Goal: Task Accomplishment & Management: Complete application form

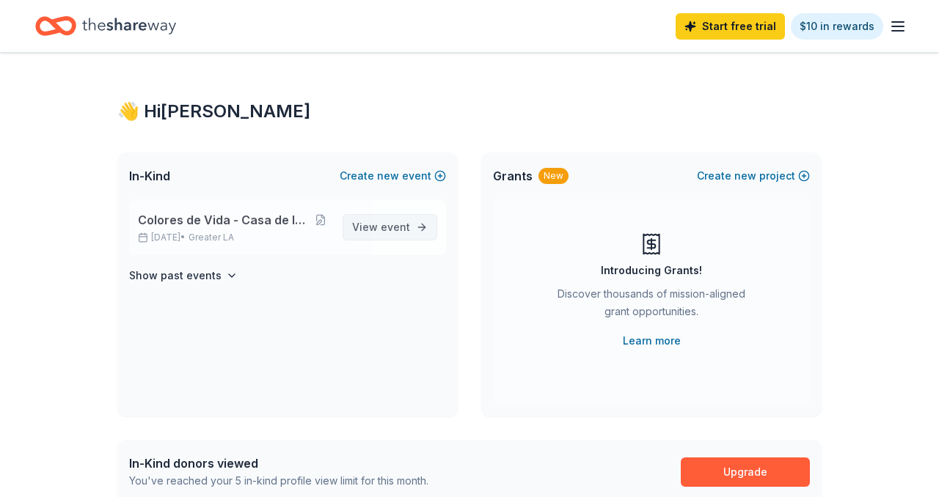
click at [387, 227] on span "event" at bounding box center [395, 227] width 29 height 12
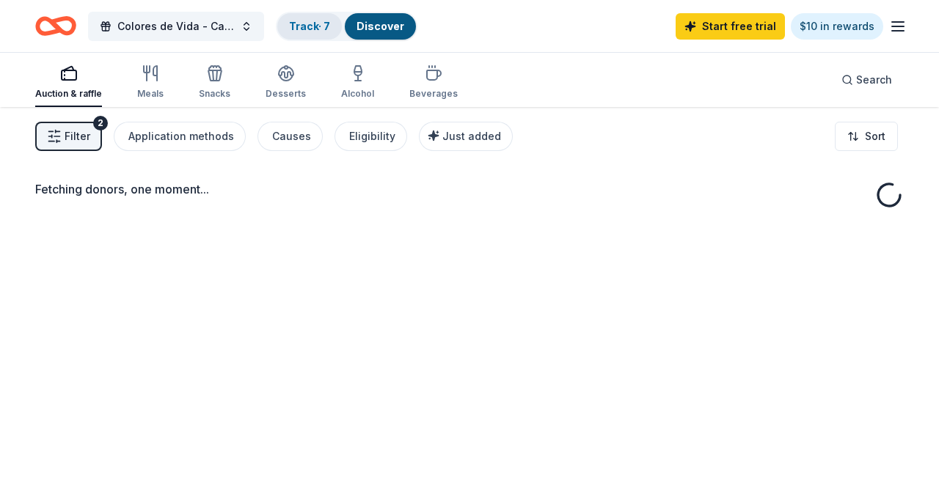
click at [323, 32] on link "Track · 7" at bounding box center [309, 26] width 41 height 12
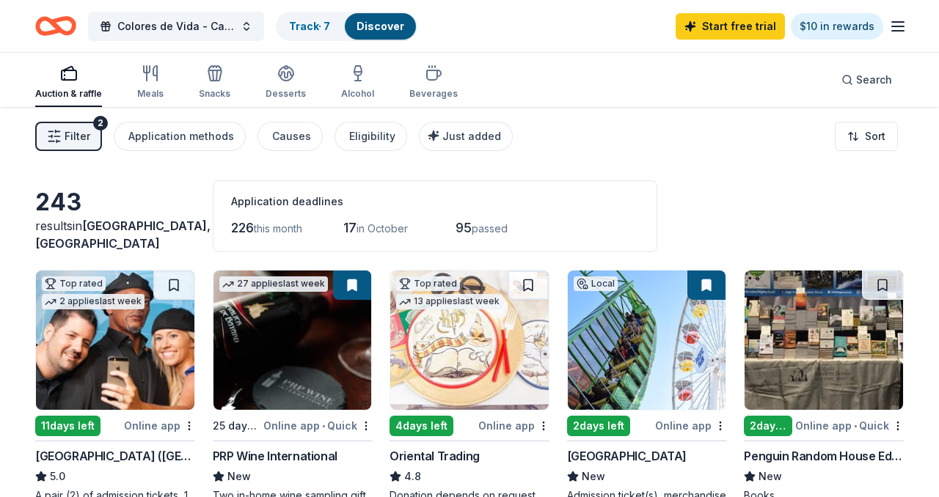
scroll to position [1, 0]
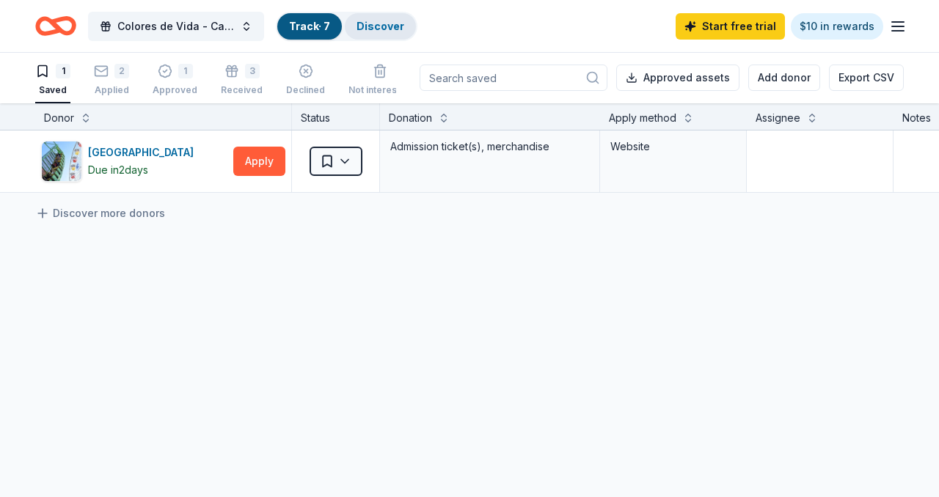
click at [361, 31] on link "Discover" at bounding box center [380, 26] width 48 height 12
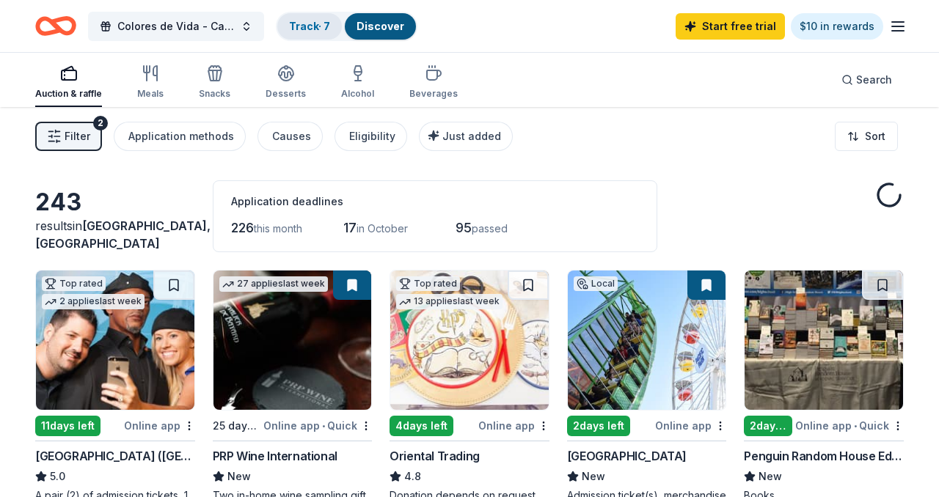
click at [318, 25] on link "Track · 7" at bounding box center [309, 26] width 41 height 12
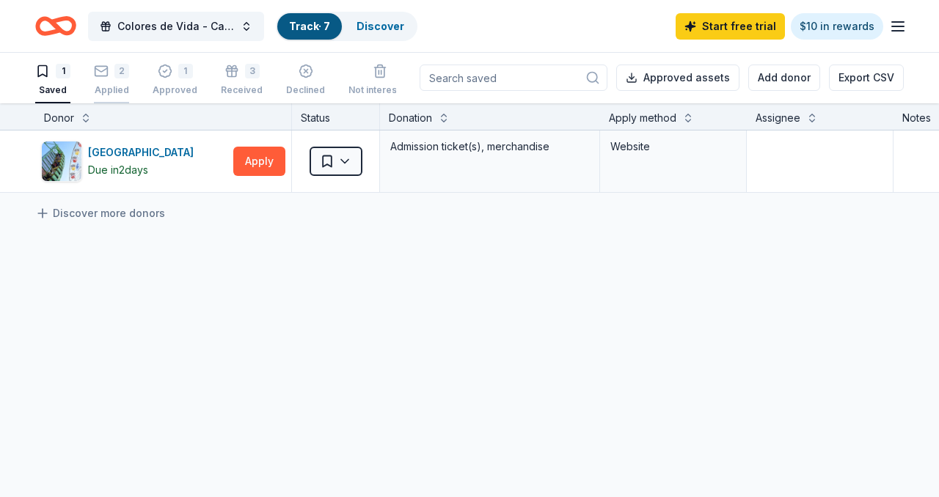
click at [118, 78] on div "2 Applied" at bounding box center [111, 80] width 35 height 32
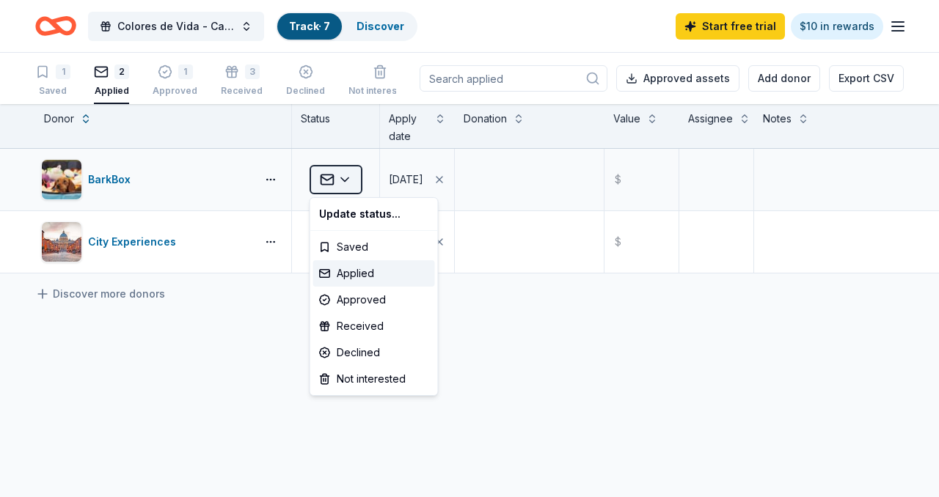
click at [352, 176] on html "Colores de Vida - Casa de la Familia Gala Track · 7 Discover Start free trial $…" at bounding box center [469, 248] width 939 height 497
click at [367, 305] on div "Approved" at bounding box center [374, 300] width 122 height 26
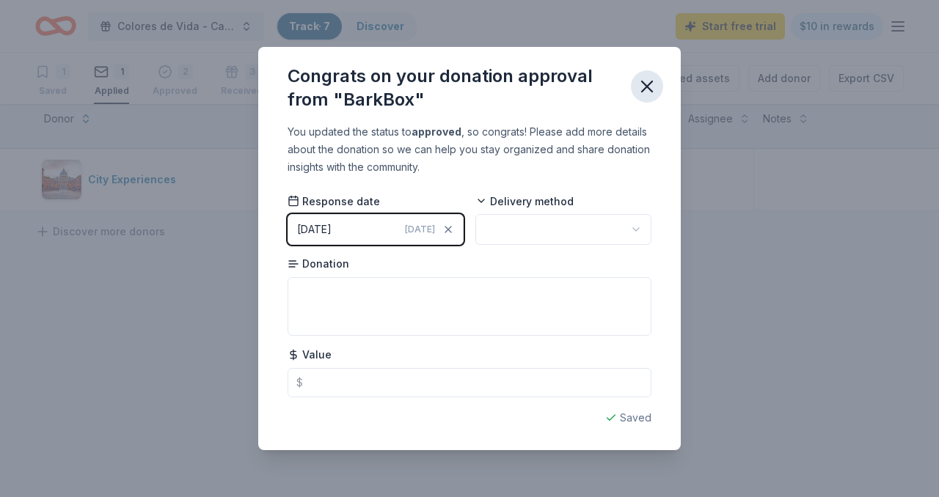
click at [646, 95] on icon "button" at bounding box center [647, 86] width 21 height 21
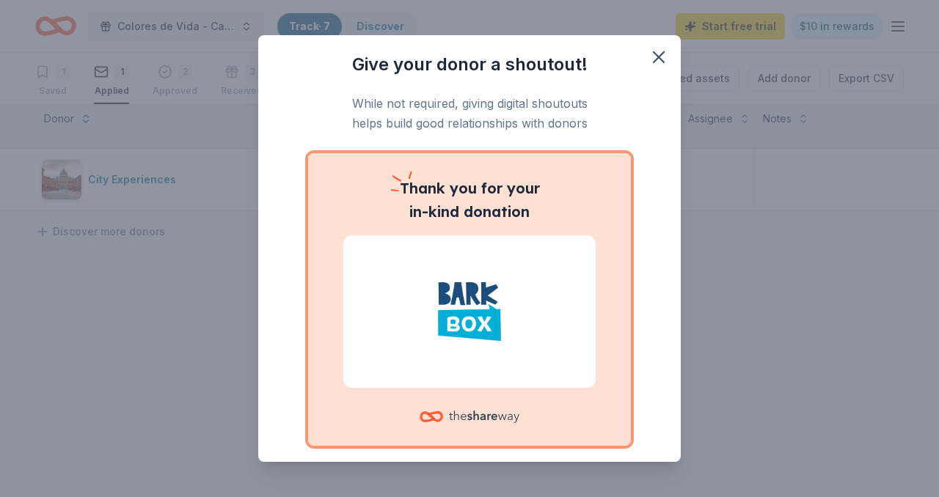
click at [367, 21] on div "Give your donor a shoutout! While not required, giving digital shoutouts helps …" at bounding box center [469, 248] width 939 height 497
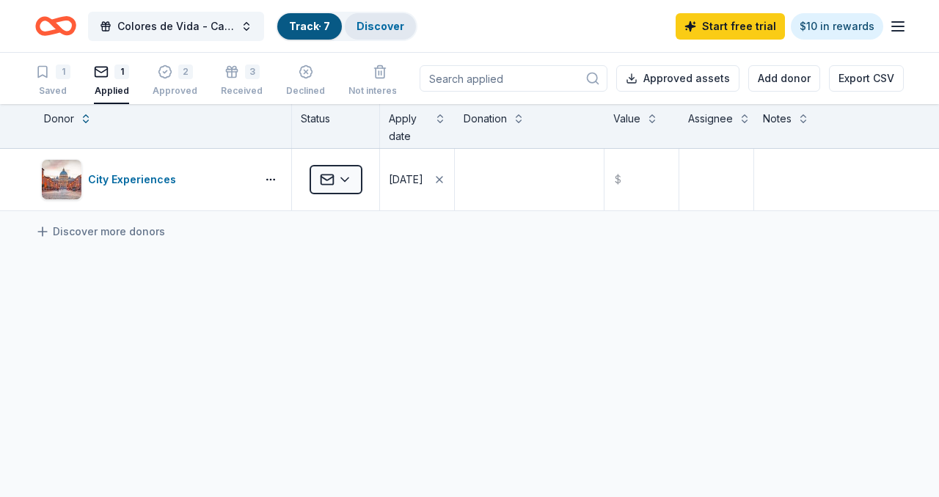
click at [376, 22] on link "Discover" at bounding box center [380, 26] width 48 height 12
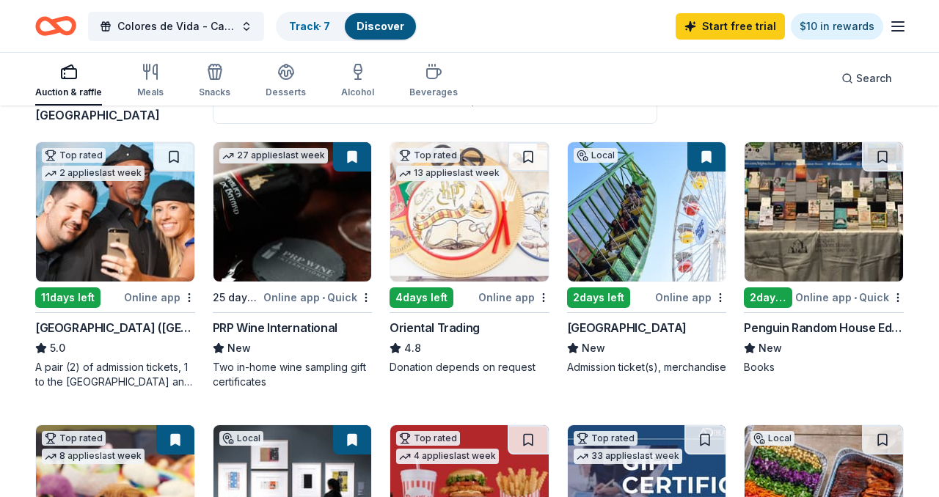
scroll to position [128, 0]
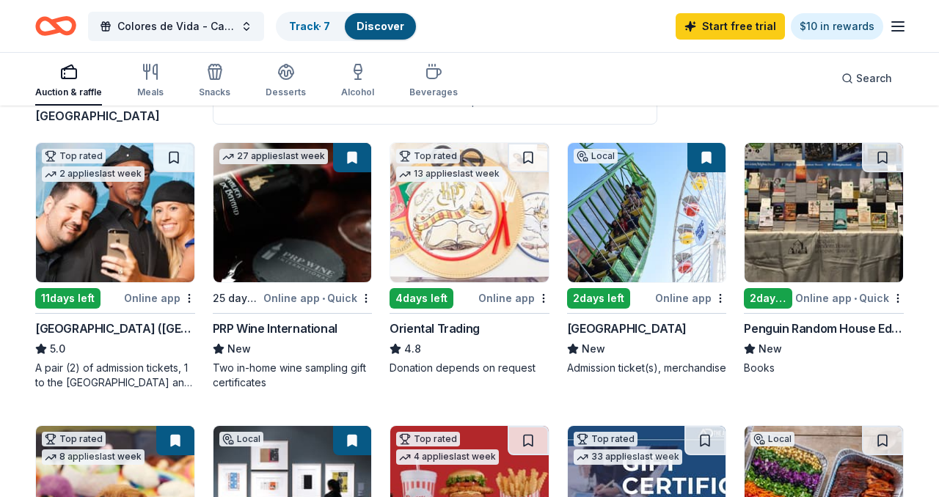
click at [142, 256] on img at bounding box center [115, 212] width 158 height 139
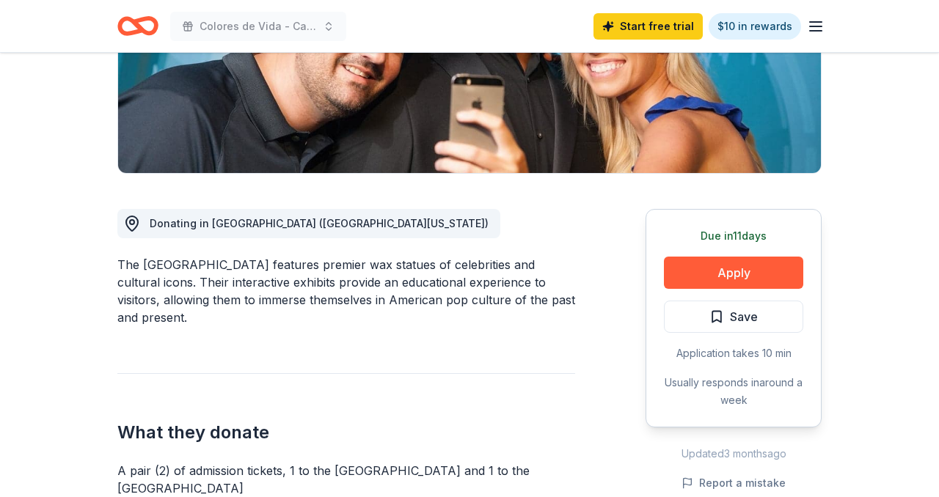
scroll to position [276, 0]
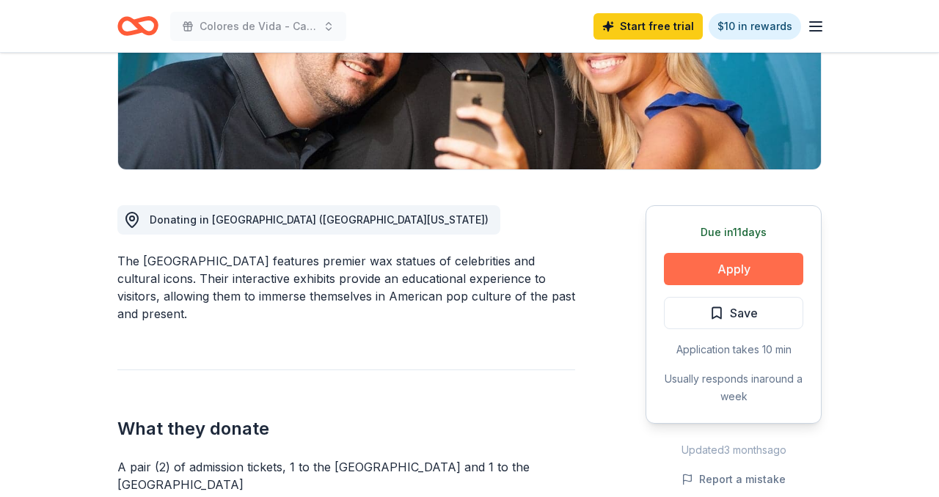
click at [767, 271] on button "Apply" at bounding box center [733, 269] width 139 height 32
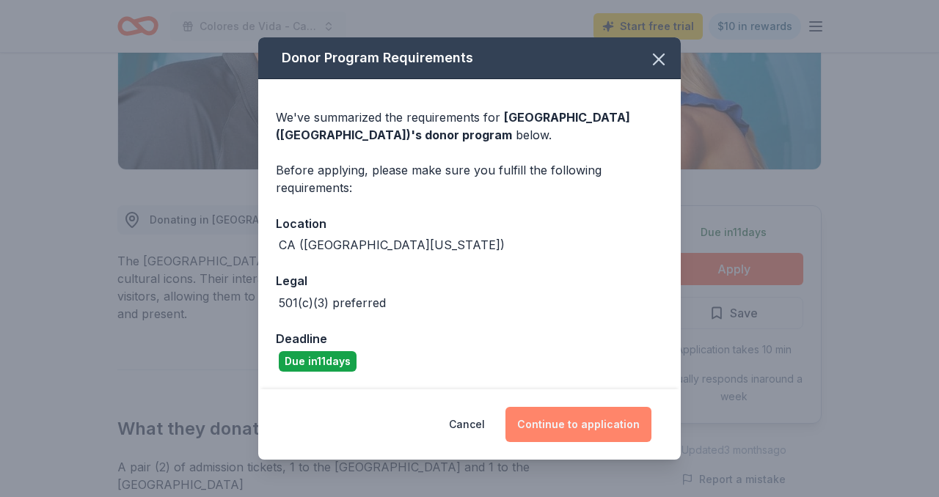
click at [554, 425] on button "Continue to application" at bounding box center [578, 424] width 146 height 35
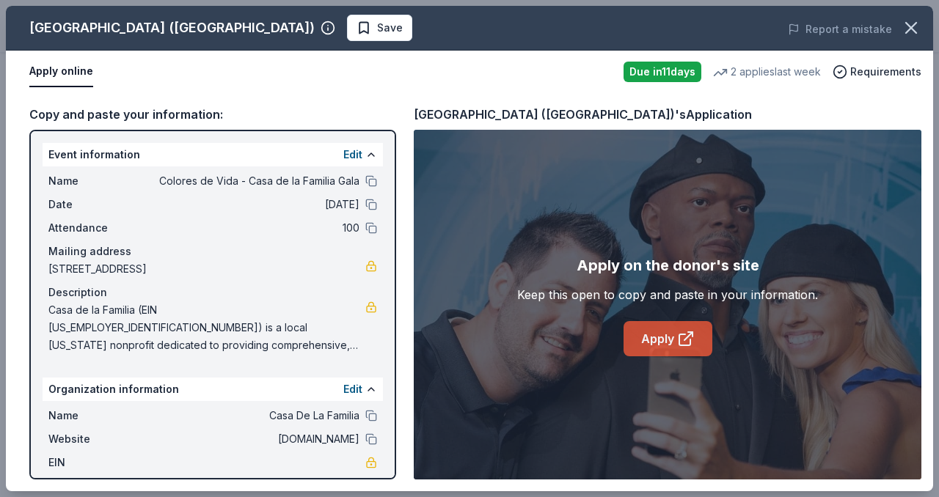
click at [629, 323] on link "Apply" at bounding box center [667, 338] width 89 height 35
